Goal: Task Accomplishment & Management: Manage account settings

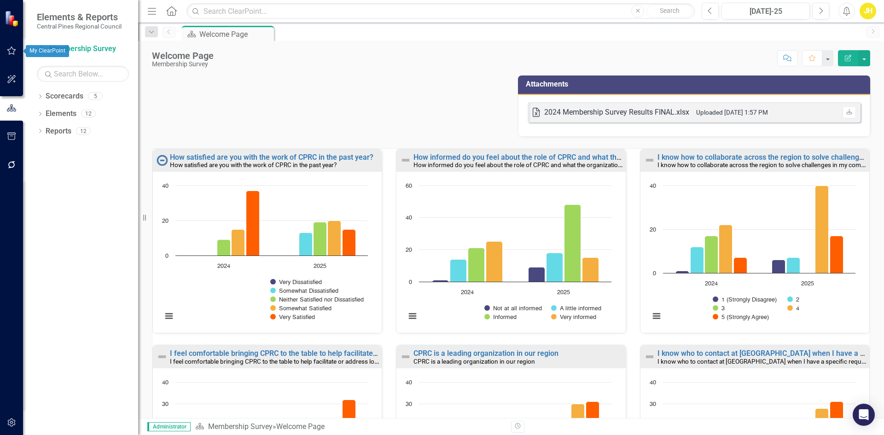
click at [9, 56] on button "button" at bounding box center [11, 50] width 21 height 19
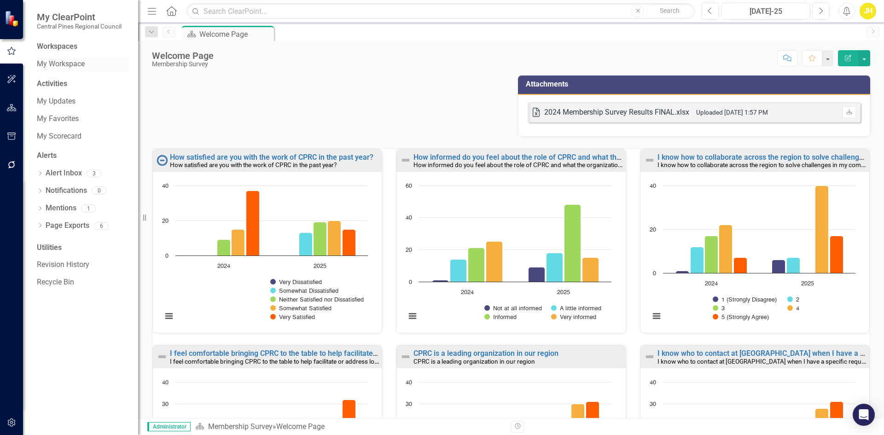
click at [64, 60] on link "My Workspace" at bounding box center [83, 64] width 92 height 11
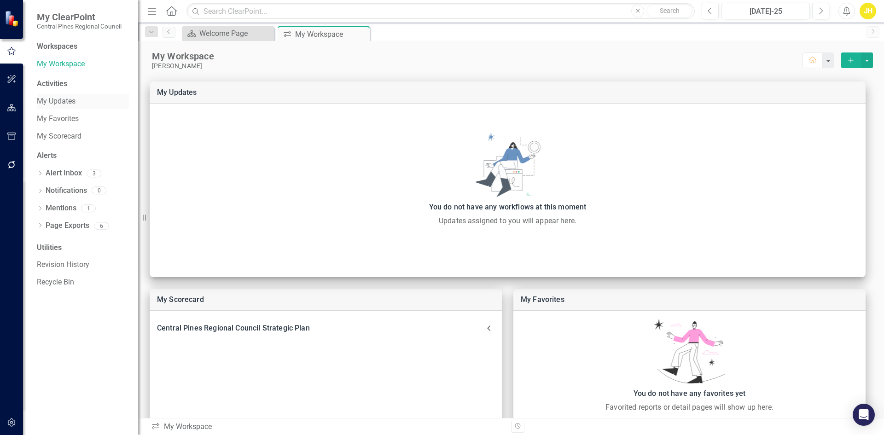
click at [64, 102] on link "My Updates" at bounding box center [83, 101] width 92 height 11
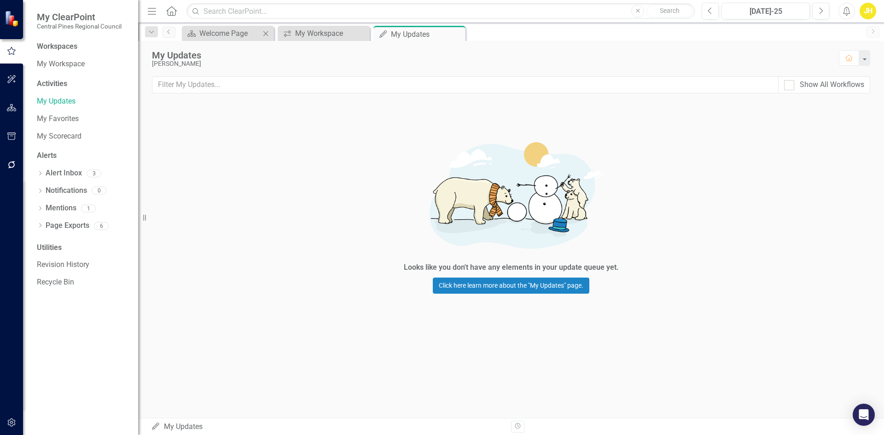
click at [233, 39] on div "Scorecard Welcome Page Close" at bounding box center [228, 33] width 92 height 15
click at [81, 24] on small "Central Pines Regional Council" at bounding box center [79, 26] width 85 height 7
click at [13, 18] on img at bounding box center [13, 18] width 16 height 16
click at [175, 7] on icon "Home" at bounding box center [171, 11] width 12 height 10
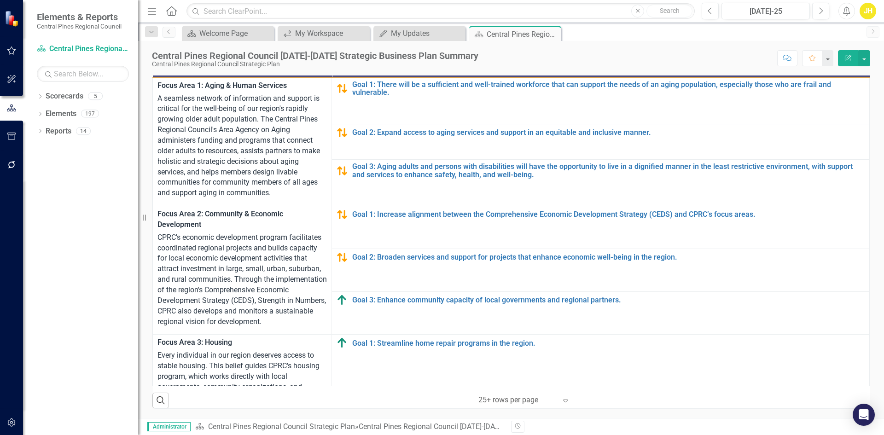
scroll to position [307, 0]
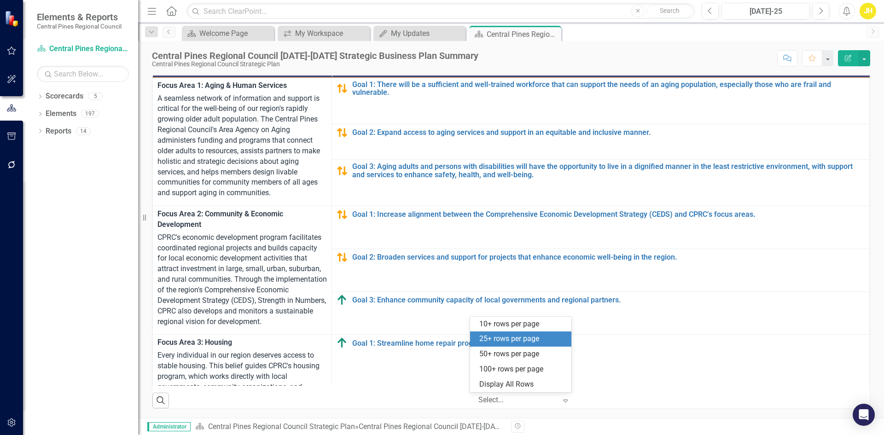
click at [510, 400] on div at bounding box center [517, 400] width 78 height 12
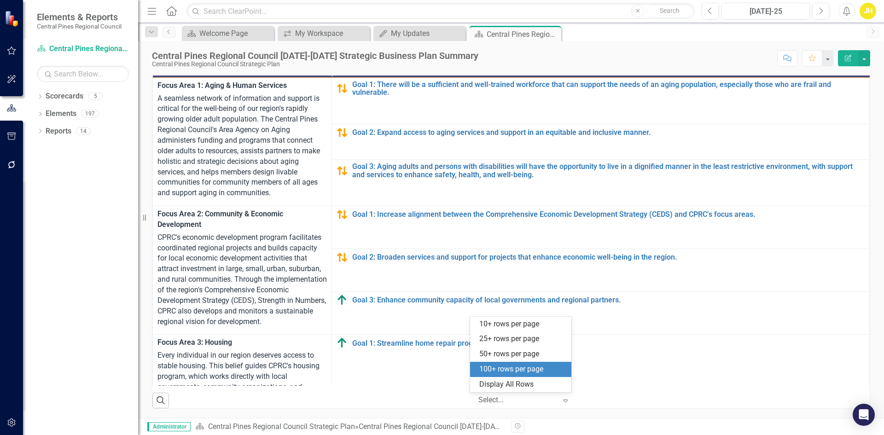
click at [539, 367] on div "100+ rows per page" at bounding box center [522, 369] width 87 height 11
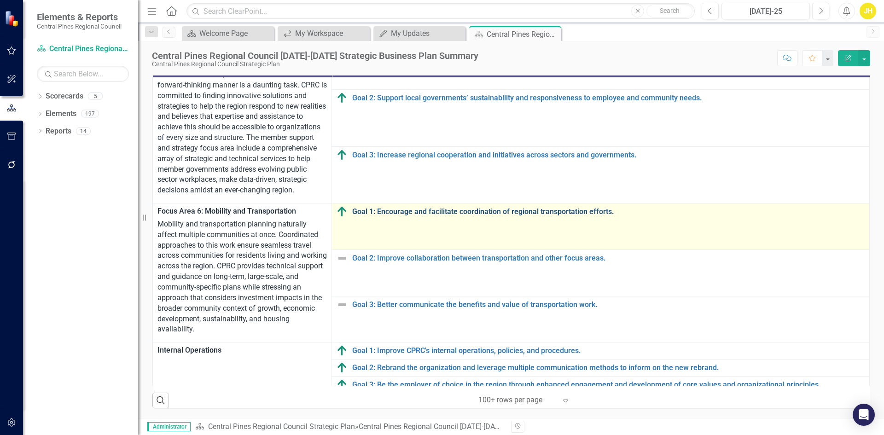
scroll to position [633, 0]
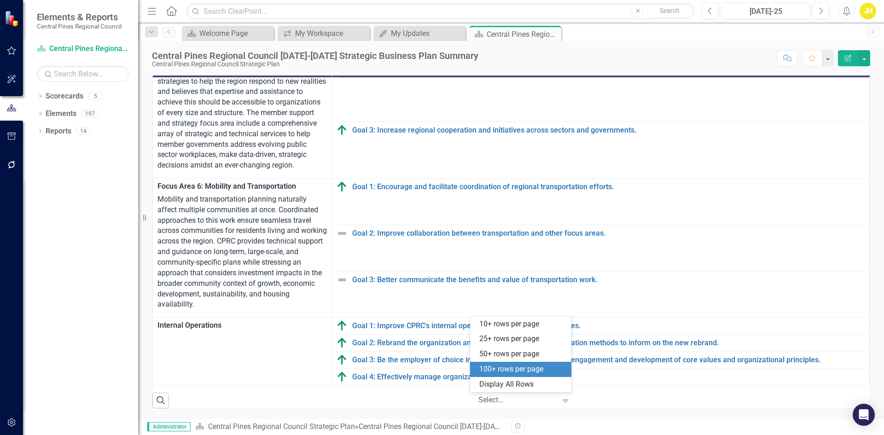
click at [535, 401] on div at bounding box center [517, 400] width 78 height 12
click at [533, 385] on div "Display All Rows" at bounding box center [522, 384] width 87 height 11
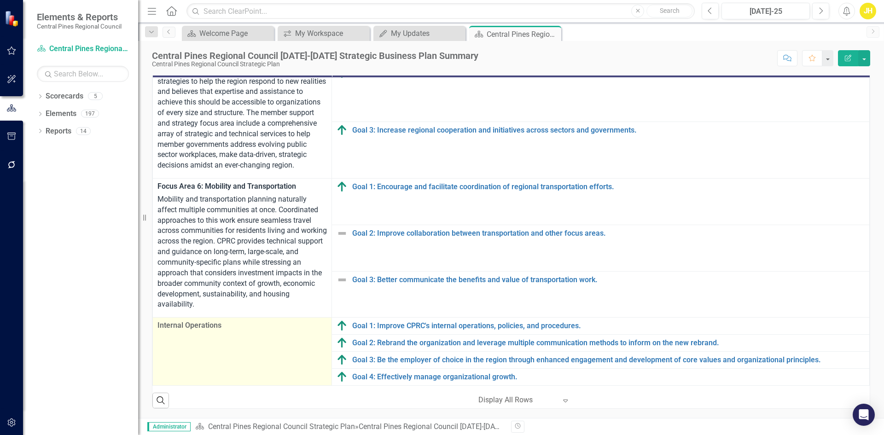
click at [229, 320] on span "Internal Operations" at bounding box center [241, 325] width 169 height 11
click at [194, 320] on span "Internal Operations" at bounding box center [241, 325] width 169 height 11
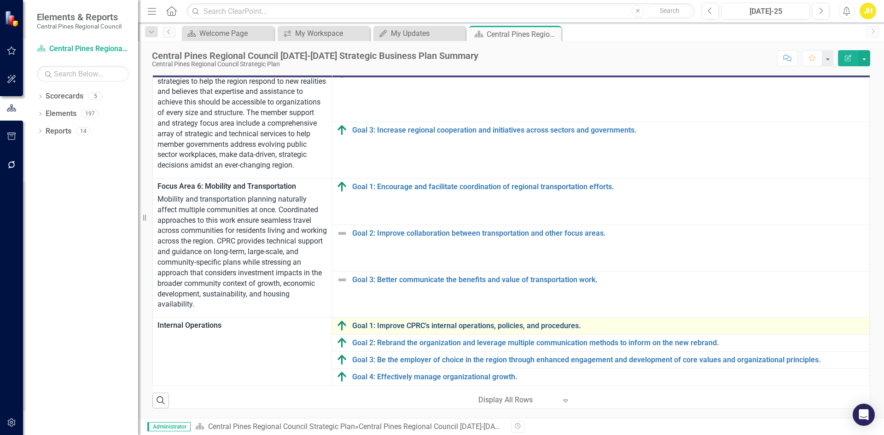
click at [376, 322] on link "Goal 1: Improve CPRC's internal operations, policies, and procedures." at bounding box center [608, 326] width 512 height 8
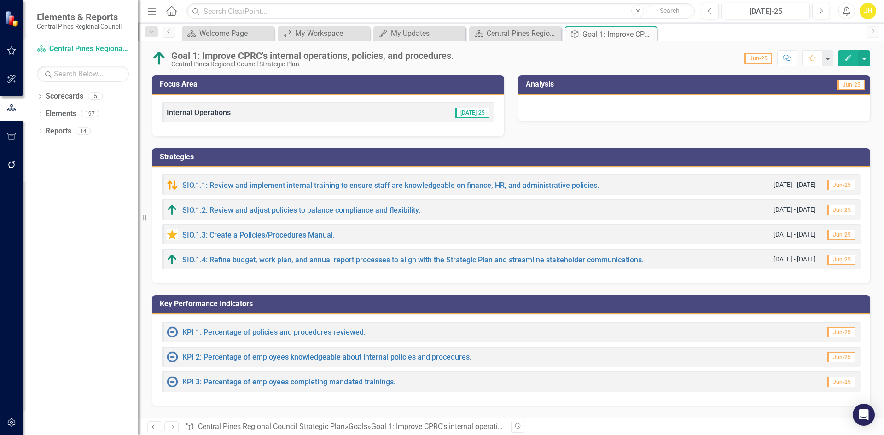
click at [844, 186] on span "Jun-25" at bounding box center [841, 185] width 28 height 10
click at [476, 113] on span "[DATE]-25" at bounding box center [472, 113] width 34 height 10
click at [845, 59] on icon "Edit" at bounding box center [848, 58] width 8 height 6
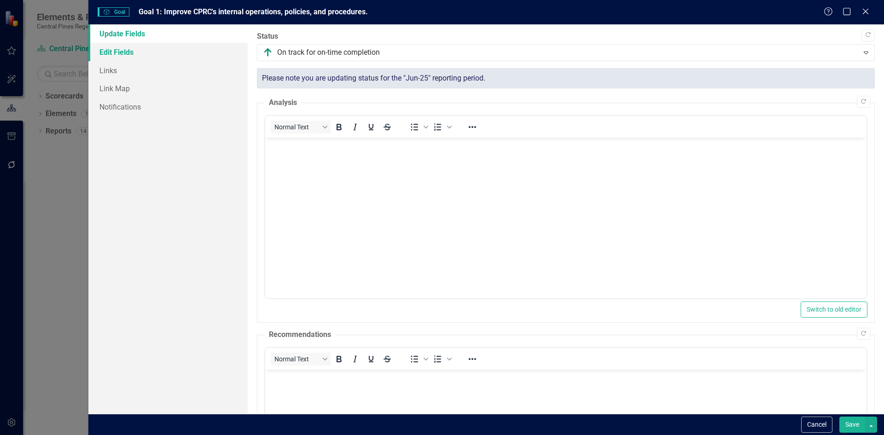
click at [124, 52] on link "Edit Fields" at bounding box center [167, 52] width 159 height 18
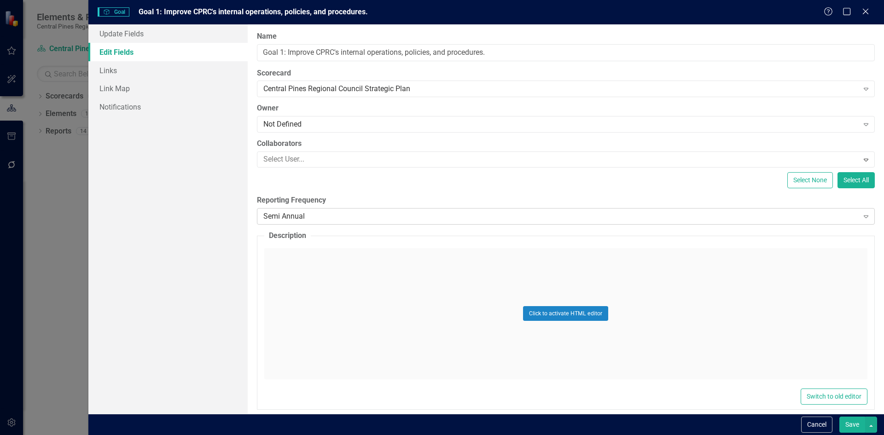
click at [734, 217] on div "Semi Annual" at bounding box center [560, 216] width 595 height 11
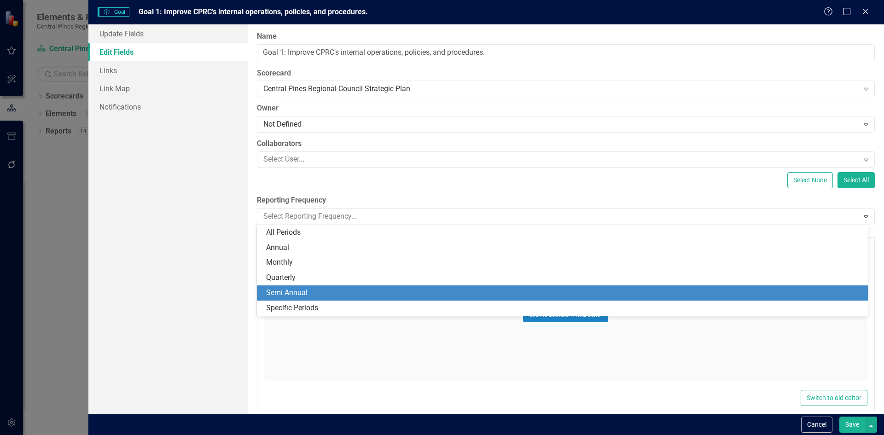
click at [702, 194] on div "ClearPoint Can Do More! How ClearPoint Can Help Close Enterprise plans can auto…" at bounding box center [566, 218] width 636 height 389
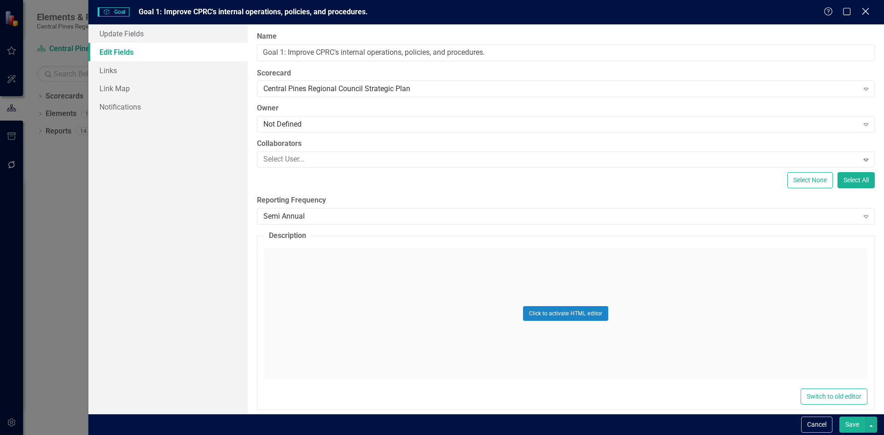
click at [870, 11] on icon "Close" at bounding box center [866, 11] width 12 height 9
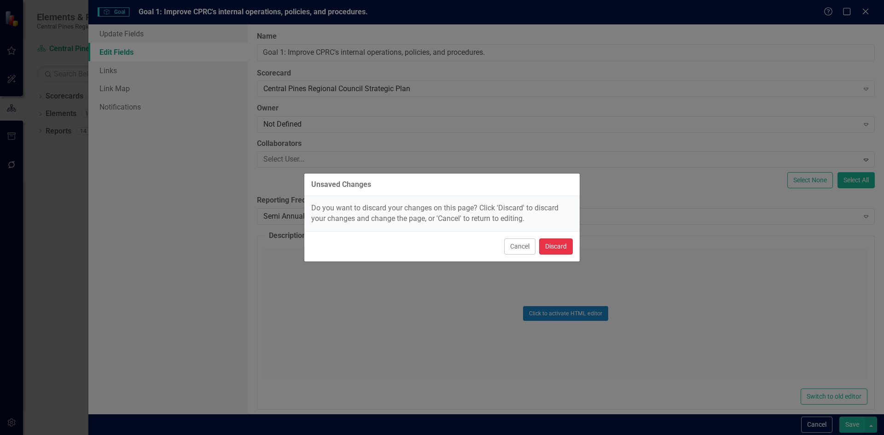
click at [562, 243] on button "Discard" at bounding box center [556, 246] width 34 height 16
